Goal: Transaction & Acquisition: Book appointment/travel/reservation

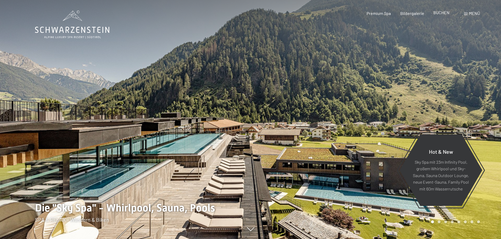
click at [436, 14] on span "BUCHEN" at bounding box center [441, 12] width 16 height 5
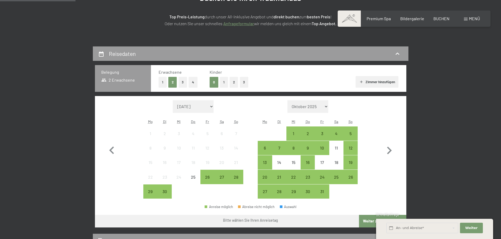
click at [469, 17] on span "Menü" at bounding box center [474, 18] width 11 height 5
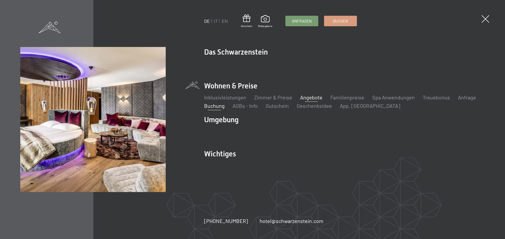
click at [310, 97] on link "Angebote" at bounding box center [311, 97] width 22 height 6
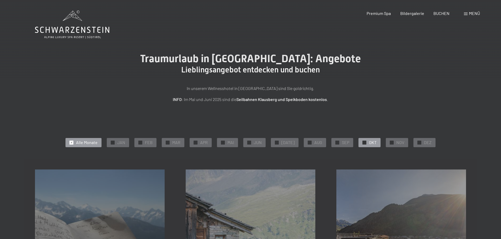
click at [363, 142] on span "✓" at bounding box center [364, 143] width 2 height 4
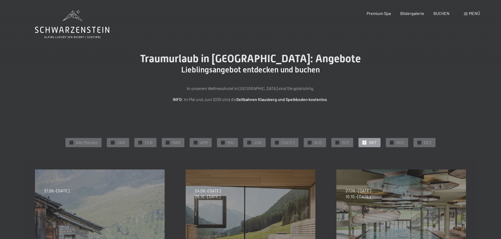
click at [363, 143] on span "✓" at bounding box center [364, 143] width 2 height 4
click at [386, 144] on div "✓ NOV" at bounding box center [397, 142] width 22 height 9
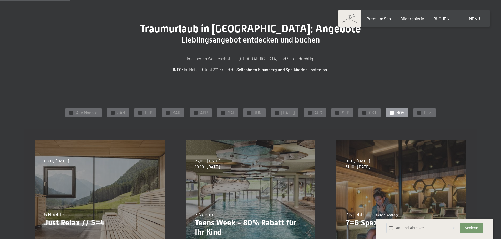
scroll to position [105, 0]
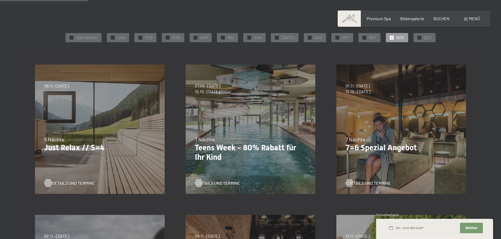
click at [65, 182] on span "Details und Termine" at bounding box center [73, 184] width 43 height 6
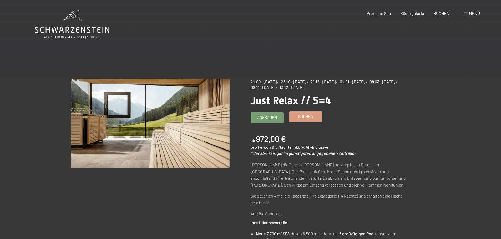
click at [312, 119] on span "Buchen" at bounding box center [305, 117] width 15 height 6
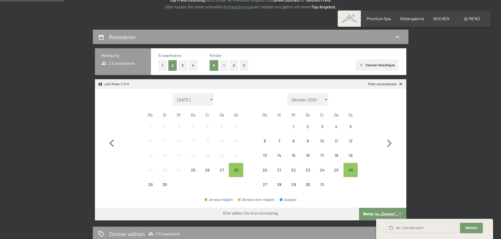
scroll to position [105, 0]
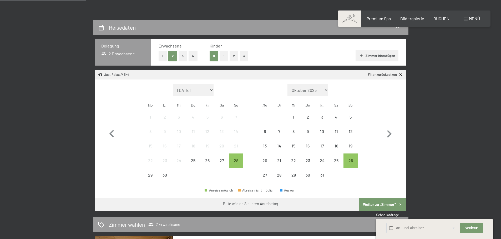
click at [462, 165] on div "Reisedaten Belegung 2 Erwachsene Erwachsene 1 2 3 4 Kinder 0 1 2 3 Zimmer hinzu…" at bounding box center [250, 204] width 501 height 368
click at [389, 134] on icon "button" at bounding box center [388, 134] width 15 height 15
select select "2025-10-01"
select select "[DATE]"
select select "2025-10-01"
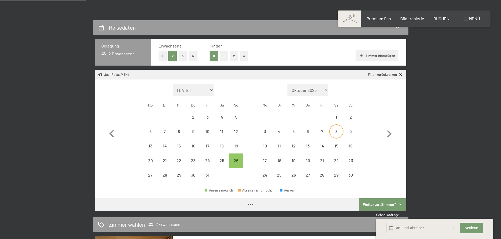
select select "[DATE]"
click at [267, 149] on div "10" at bounding box center [264, 150] width 13 height 13
select select "2025-10-01"
select select "[DATE]"
click at [323, 150] on div "14" at bounding box center [321, 150] width 13 height 13
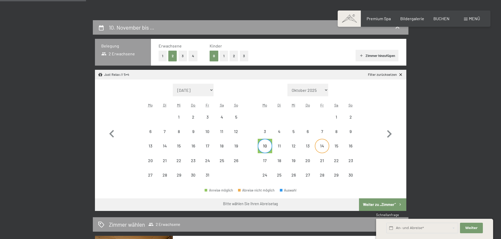
select select "2025-10-01"
select select "[DATE]"
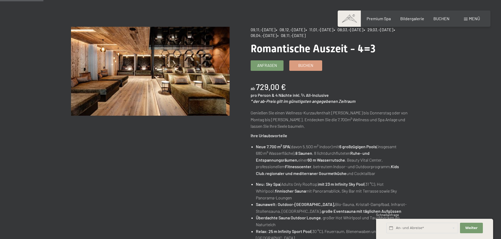
scroll to position [53, 0]
click at [296, 68] on link "Buchen" at bounding box center [305, 64] width 32 height 10
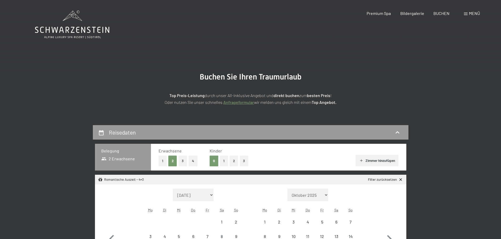
select select "[DATE]"
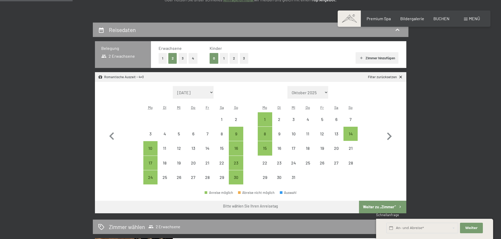
scroll to position [105, 0]
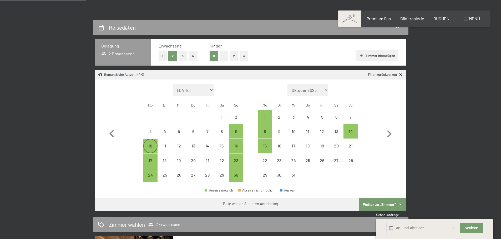
click at [147, 147] on div "10" at bounding box center [150, 150] width 13 height 13
select select "[DATE]"
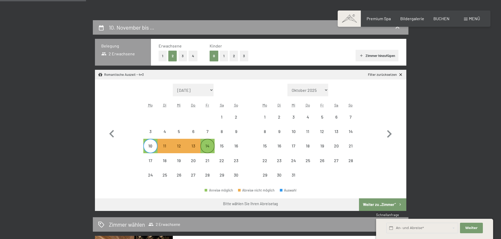
click at [210, 148] on div "14" at bounding box center [207, 150] width 13 height 13
select select "[DATE]"
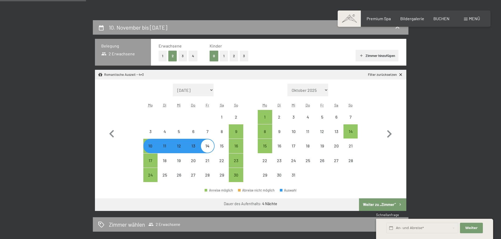
select select "[DATE]"
click at [389, 206] on button "Weiter zu „Zimmer“" at bounding box center [382, 205] width 47 height 13
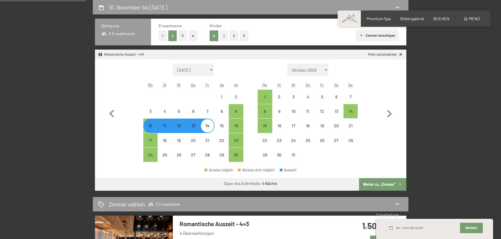
select select "[DATE]"
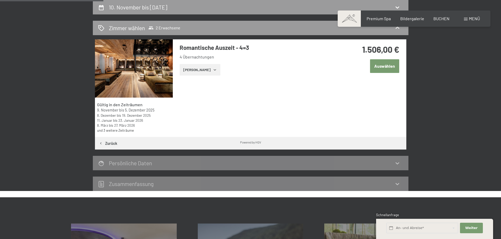
click at [206, 66] on button "[PERSON_NAME]" at bounding box center [200, 70] width 41 height 12
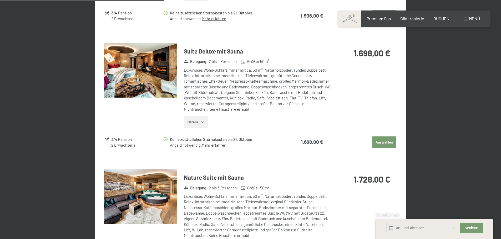
scroll to position [362, 0]
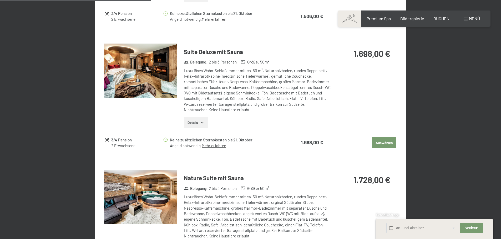
click at [391, 141] on button "Auswählen" at bounding box center [384, 143] width 24 height 12
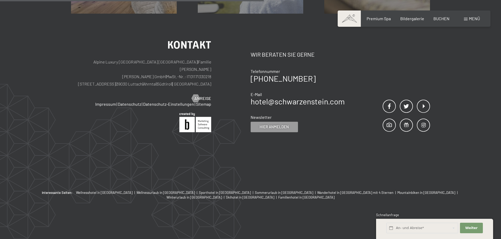
scroll to position [125, 0]
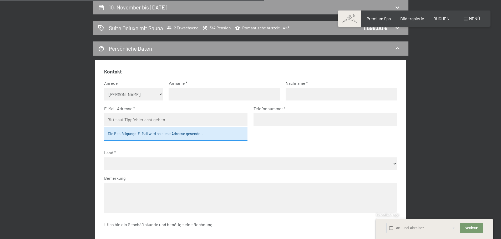
click at [131, 95] on select "Keine Angabe Frau Herr" at bounding box center [133, 94] width 59 height 13
select select "f"
click at [104, 88] on select "Keine Angabe Frau Herr" at bounding box center [133, 94] width 59 height 13
click at [198, 89] on input "text" at bounding box center [224, 94] width 111 height 13
type input "Sophia"
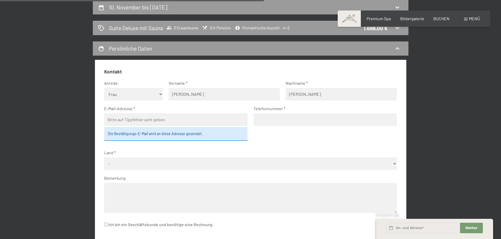
type input "Lehner"
type input "info@buerchnerhof.ch"
type input "0799190839"
click at [149, 164] on select "- Deutschland Österreich Schweiz Italien Niederlande Belgien Vereinigtes Königr…" at bounding box center [250, 164] width 293 height 13
select select "CHE"
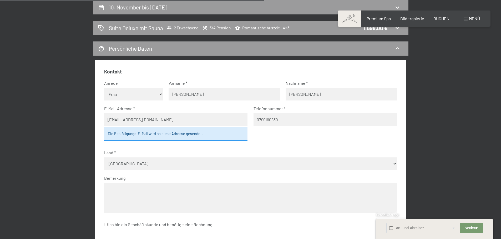
click at [104, 158] on select "- Deutschland Österreich Schweiz Italien Niederlande Belgien Vereinigtes Königr…" at bounding box center [250, 164] width 293 height 13
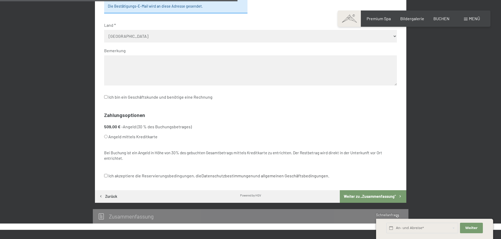
scroll to position [283, 0]
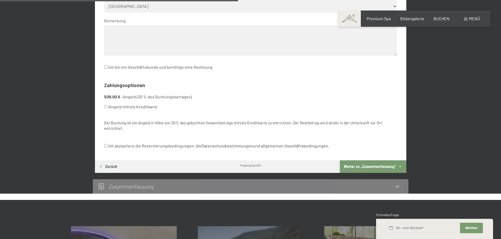
click at [108, 146] on label "Ich akzeptiere die Reservierungsbedingungen, die Datenschutzbestimmungen und al…" at bounding box center [216, 146] width 225 height 10
click at [108, 146] on input "Ich akzeptiere die Reservierungsbedingungen, die Datenschutzbestimmungen und al…" at bounding box center [105, 145] width 3 height 3
checkbox input "true"
click at [370, 164] on button "Weiter zu „Zusammen­fassung“" at bounding box center [373, 167] width 66 height 13
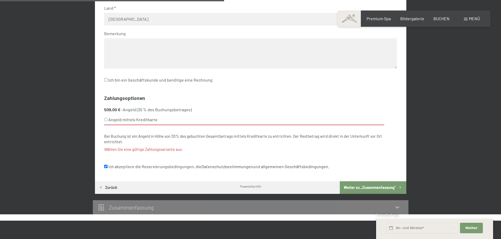
click at [135, 124] on label "Angeld mittels Kreditkarte" at bounding box center [244, 120] width 280 height 11
click at [108, 121] on input "Angeld mittels Kreditkarte" at bounding box center [105, 119] width 3 height 3
radio input "true"
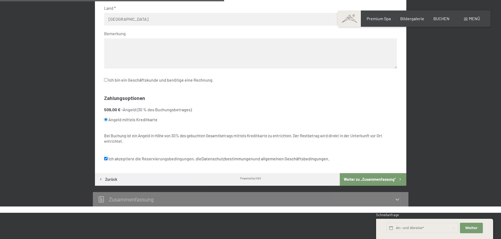
click at [376, 181] on button "Weiter zu „Zusammen­fassung“" at bounding box center [373, 179] width 66 height 13
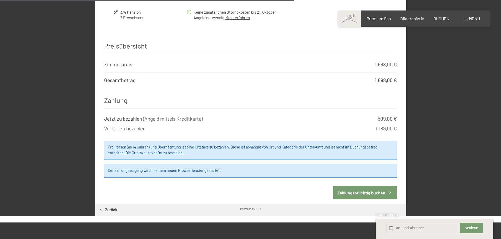
scroll to position [520, 0]
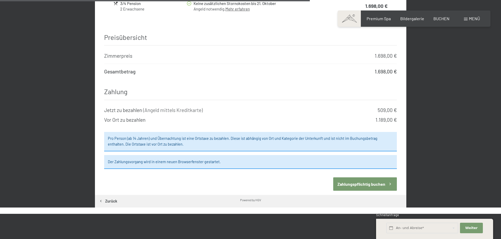
click at [368, 178] on button "Zahlungspflichtig buchen" at bounding box center [365, 184] width 64 height 13
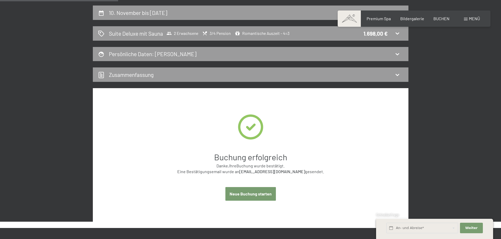
scroll to position [131, 0]
